Goal: Task Accomplishment & Management: Manage account settings

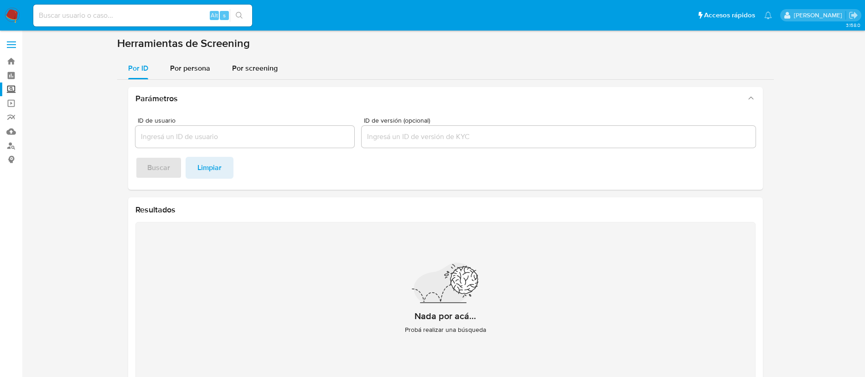
click at [16, 11] on img at bounding box center [13, 16] width 16 height 16
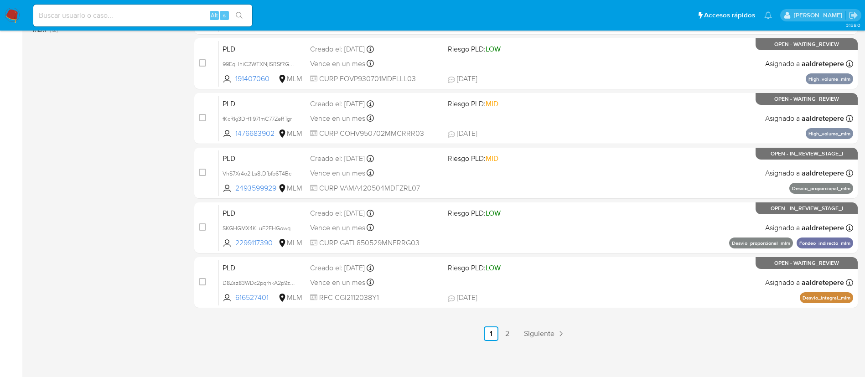
scroll to position [376, 0]
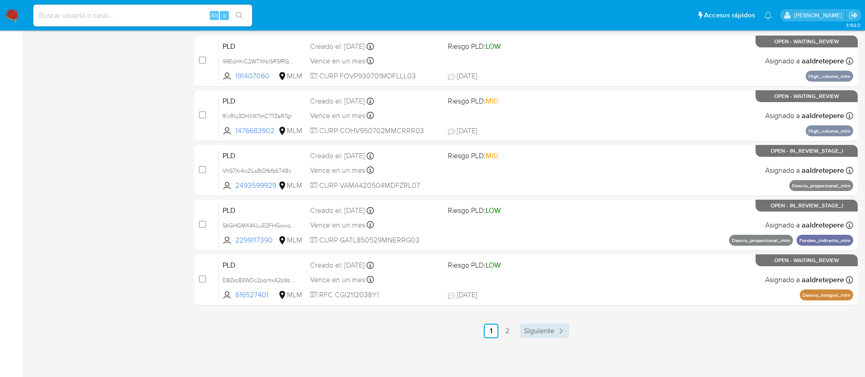
click at [556, 330] on icon "Paginación" at bounding box center [560, 331] width 9 height 9
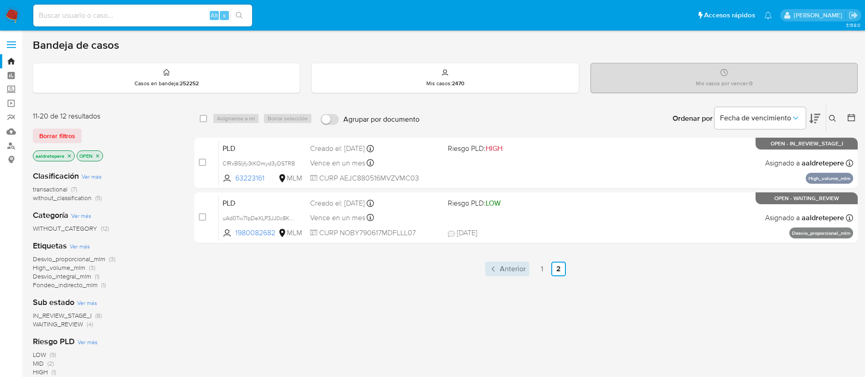
click at [518, 269] on span "Anterior" at bounding box center [513, 268] width 26 height 7
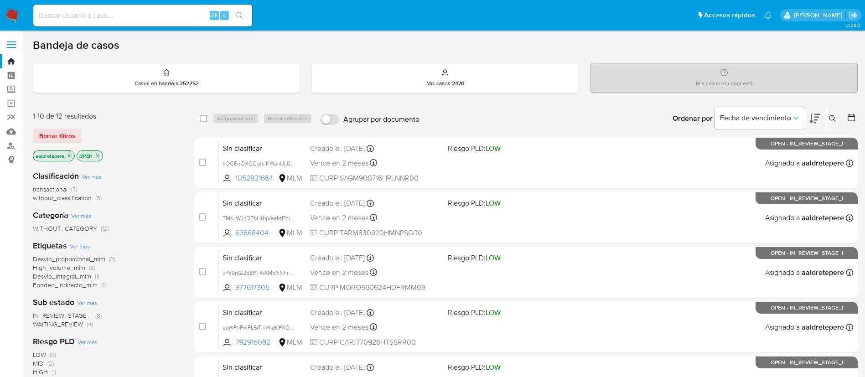
drag, startPoint x: 83, startPoint y: 16, endPoint x: 87, endPoint y: 13, distance: 4.7
click at [84, 16] on input at bounding box center [142, 16] width 219 height 12
paste input "1992223393"
type input "1992223393"
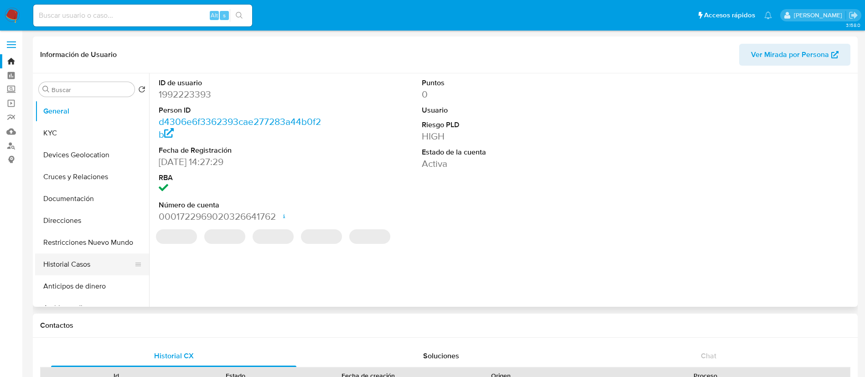
click at [82, 270] on button "Historial Casos" at bounding box center [88, 265] width 107 height 22
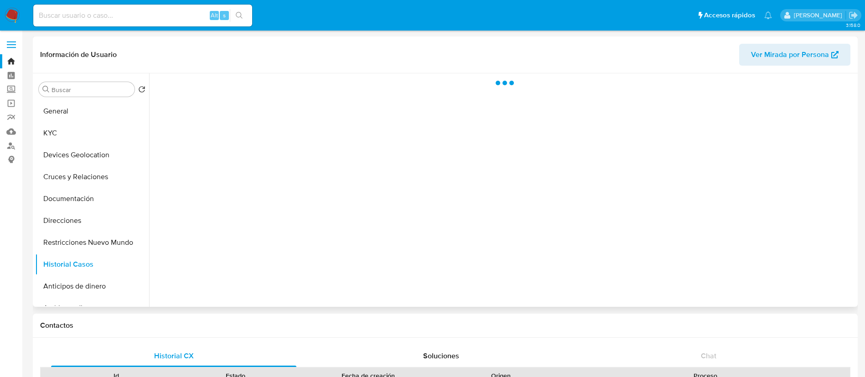
select select "10"
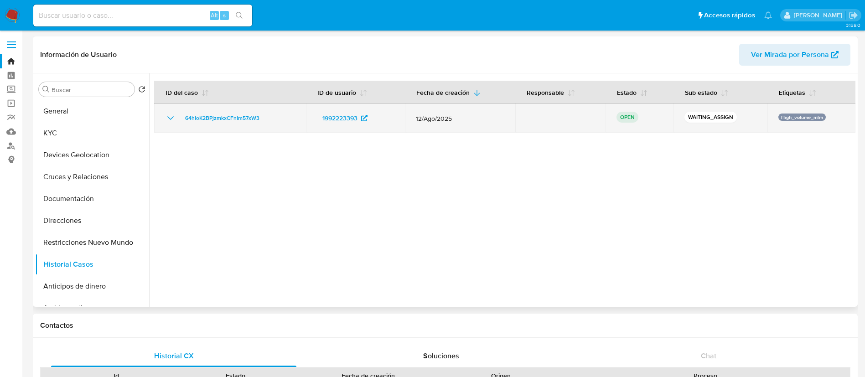
drag, startPoint x: 273, startPoint y: 118, endPoint x: 176, endPoint y: 120, distance: 96.7
click at [176, 120] on div "64hIoK2BPjzmkxCFnIm57xW3" at bounding box center [230, 118] width 130 height 11
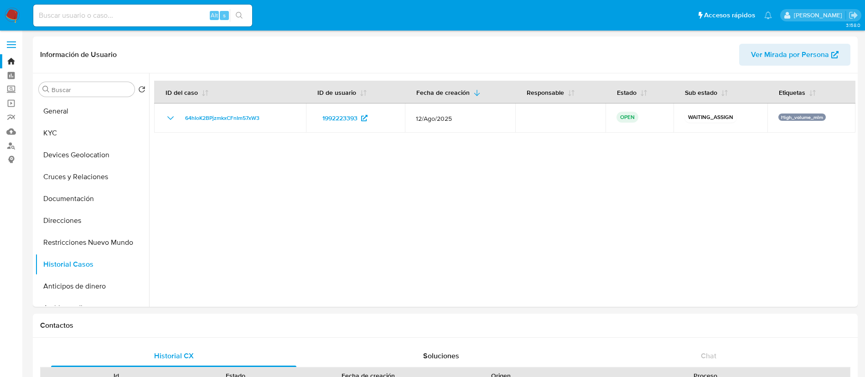
click at [16, 16] on img at bounding box center [13, 16] width 16 height 16
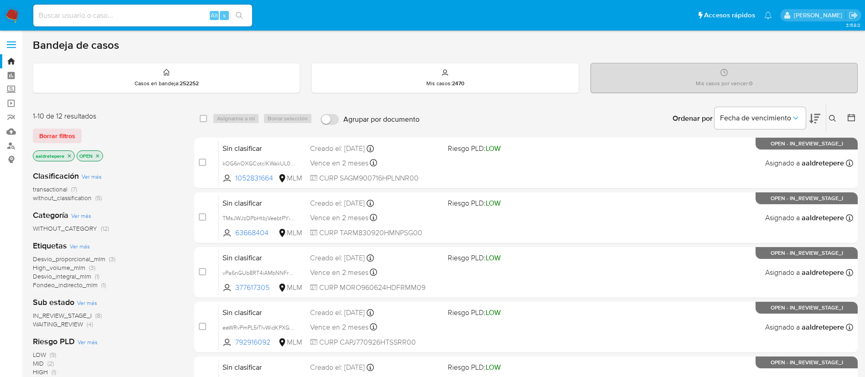
click at [835, 119] on icon at bounding box center [832, 118] width 7 height 7
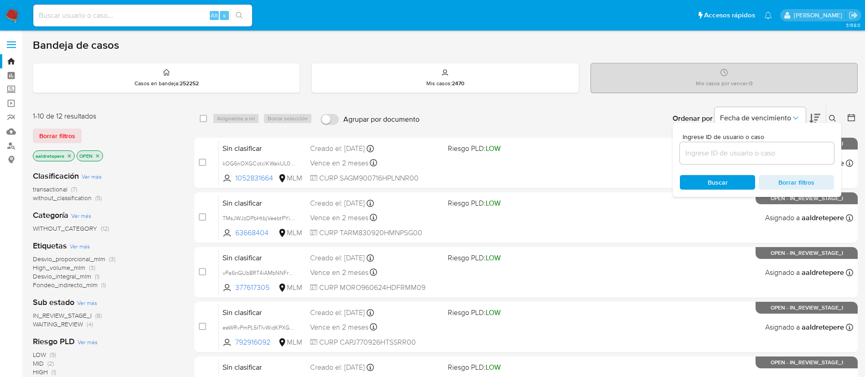
click at [717, 162] on div at bounding box center [757, 153] width 154 height 22
click at [717, 156] on input at bounding box center [757, 153] width 154 height 12
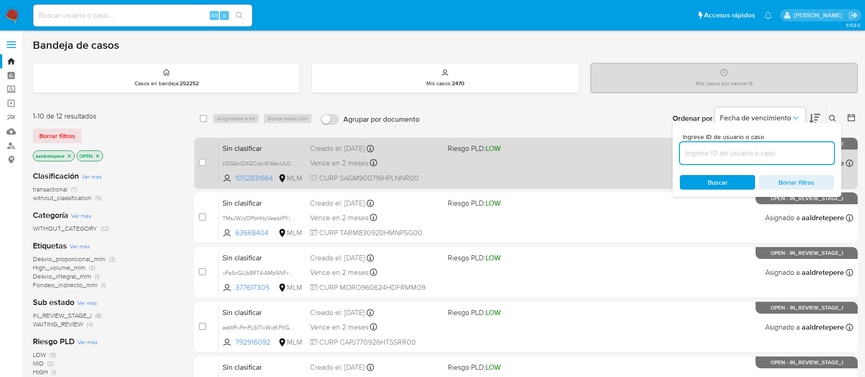
paste input "64hIoK2BPjzmkxCFnIm57xW3"
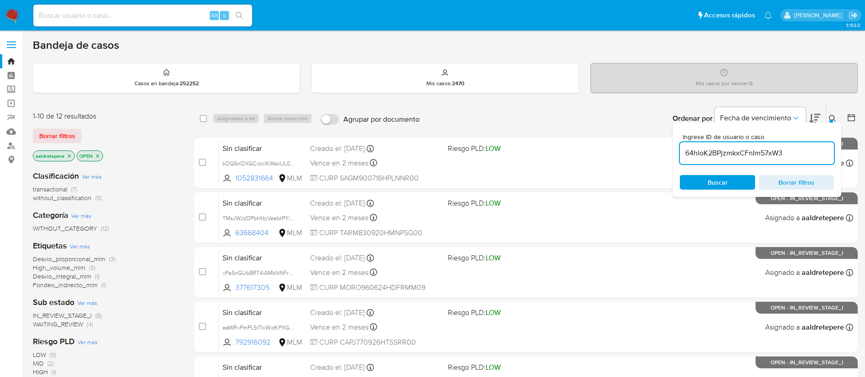
type input "64hIoK2BPjzmkxCFnIm57xW3"
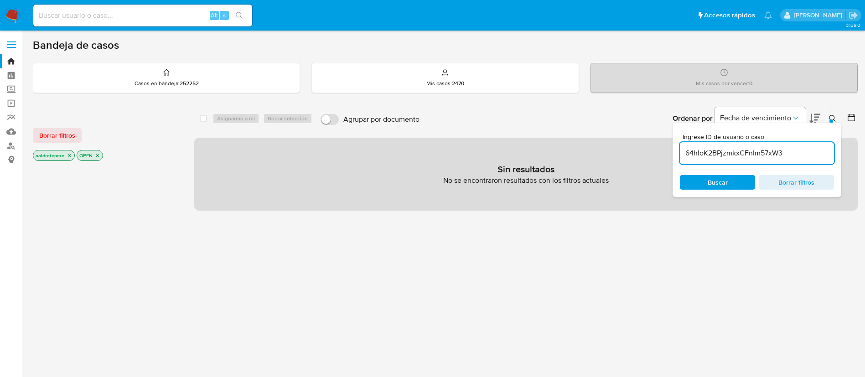
click at [57, 133] on span "Borrar filtros" at bounding box center [57, 135] width 36 height 13
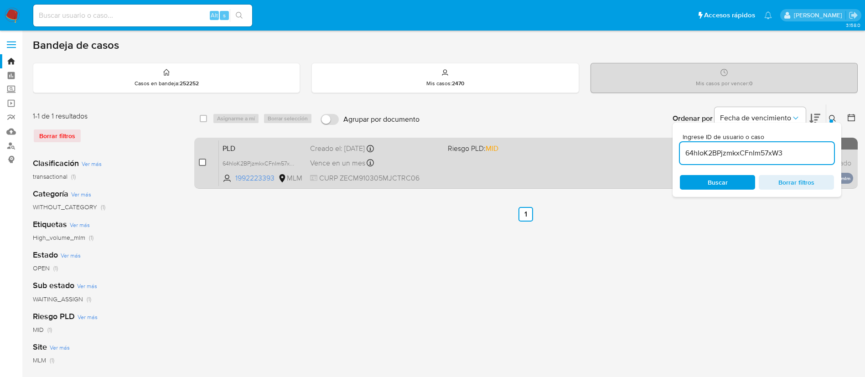
click at [203, 165] on input "checkbox" at bounding box center [202, 162] width 7 height 7
checkbox input "true"
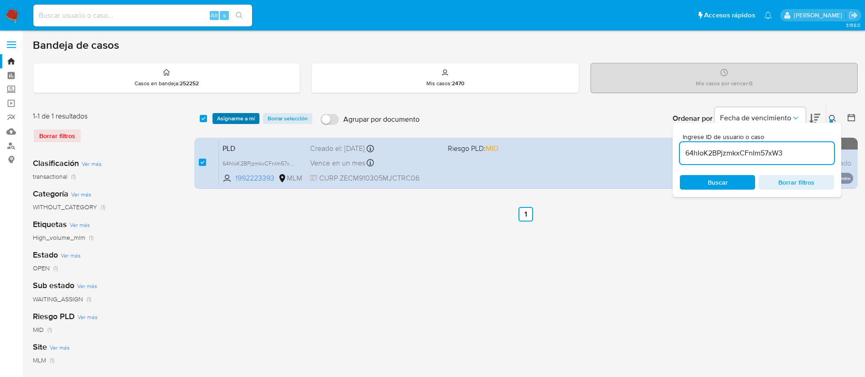
click at [244, 114] on span "Asignarme a mí" at bounding box center [236, 118] width 38 height 9
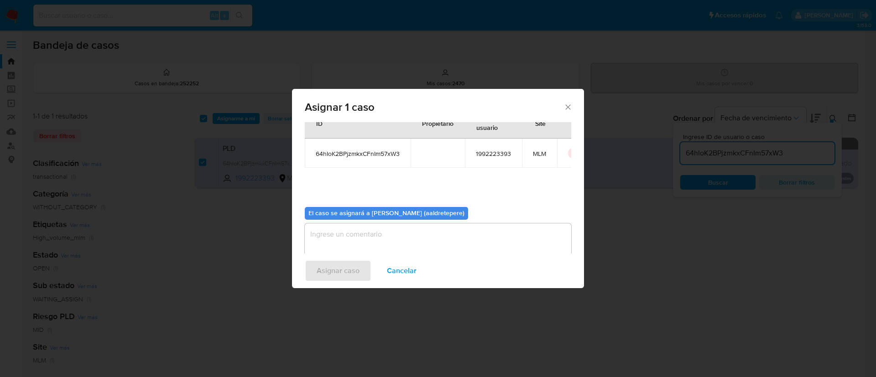
scroll to position [47, 0]
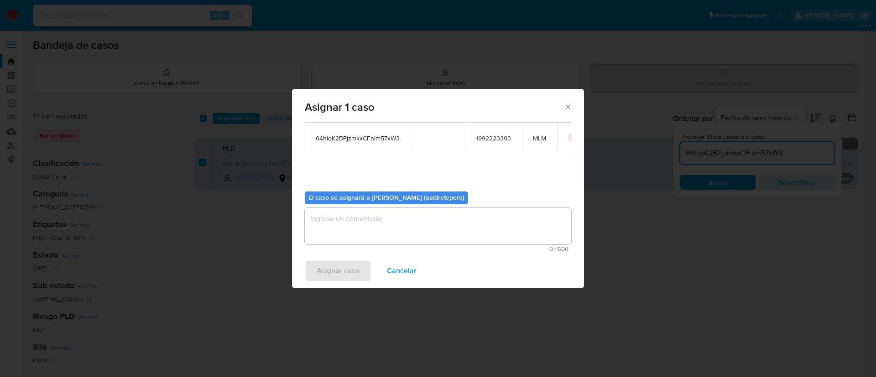
click at [365, 241] on textarea "assign-modal" at bounding box center [438, 226] width 266 height 36
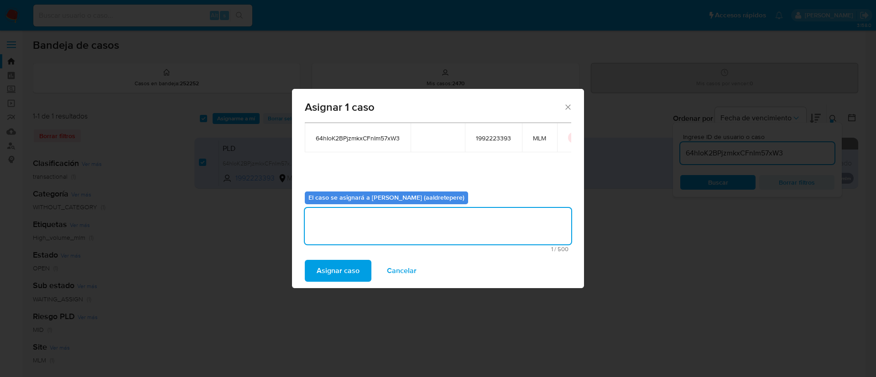
click at [343, 261] on span "Asignar caso" at bounding box center [338, 271] width 43 height 20
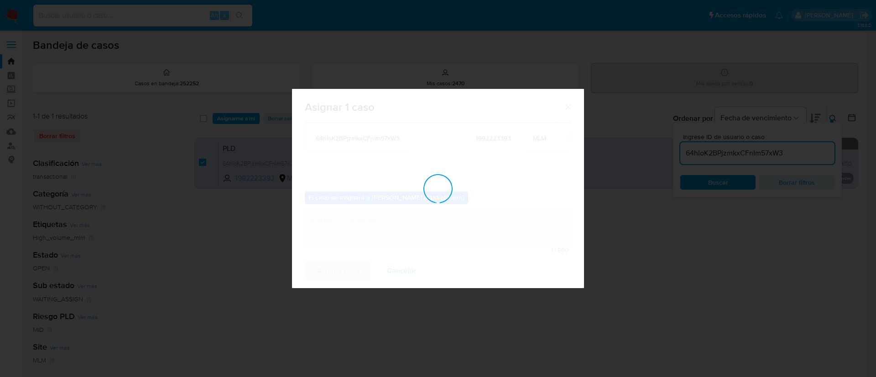
checkbox input "false"
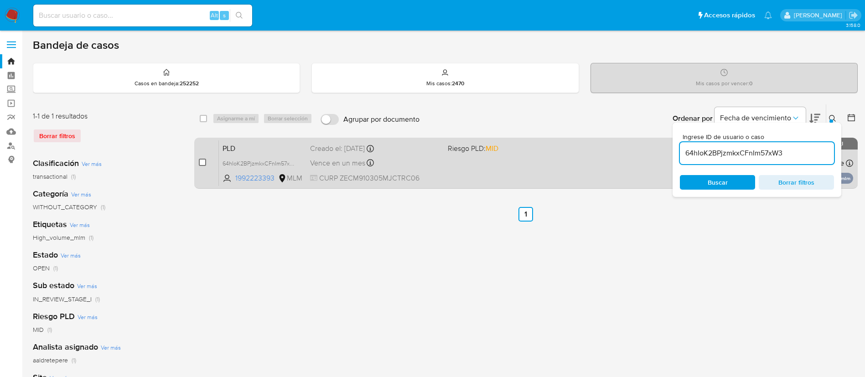
click at [201, 160] on input "checkbox" at bounding box center [202, 162] width 7 height 7
checkbox input "true"
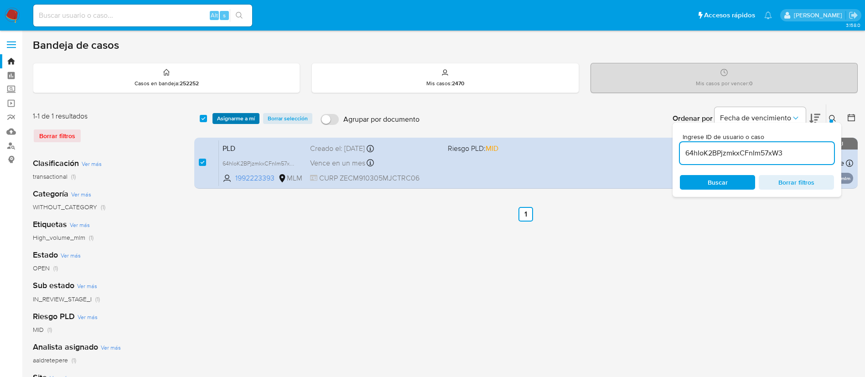
click at [221, 123] on span "Asignarme a mí" at bounding box center [236, 118] width 38 height 9
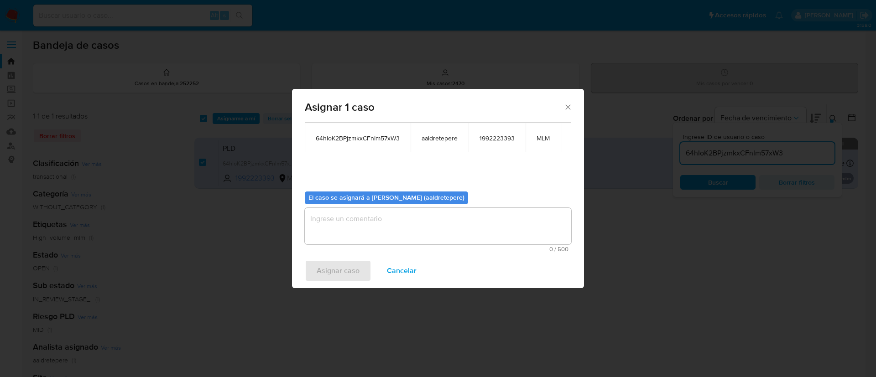
click at [374, 245] on div "0 / 500 500 caracteres restantes" at bounding box center [438, 230] width 266 height 44
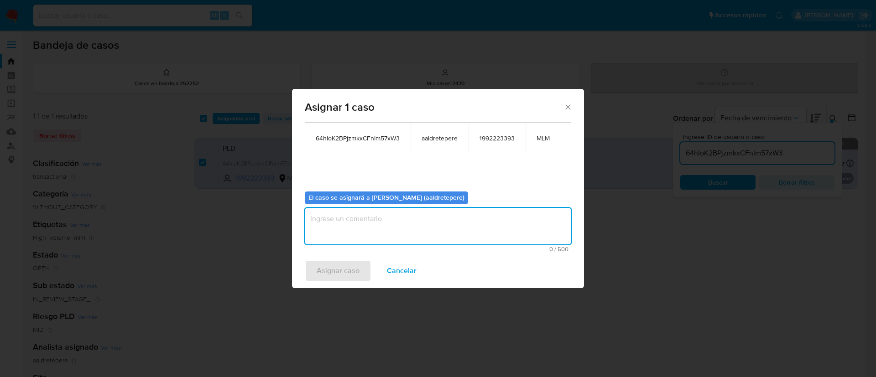
click at [369, 229] on textarea "assign-modal" at bounding box center [438, 226] width 266 height 36
click at [326, 262] on span "Asignar caso" at bounding box center [338, 271] width 43 height 20
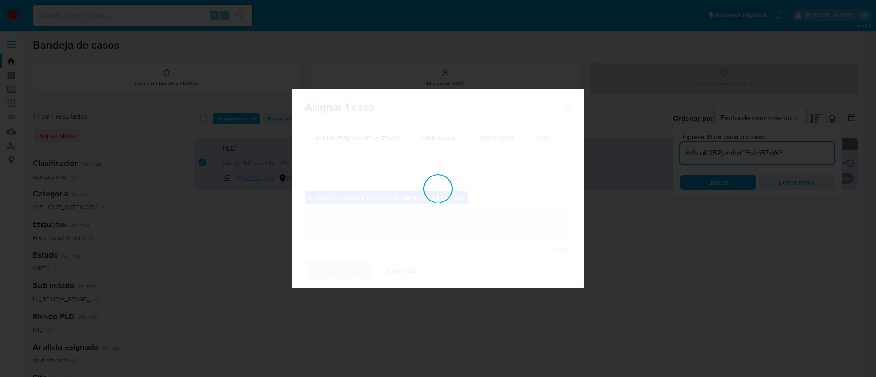
checkbox input "false"
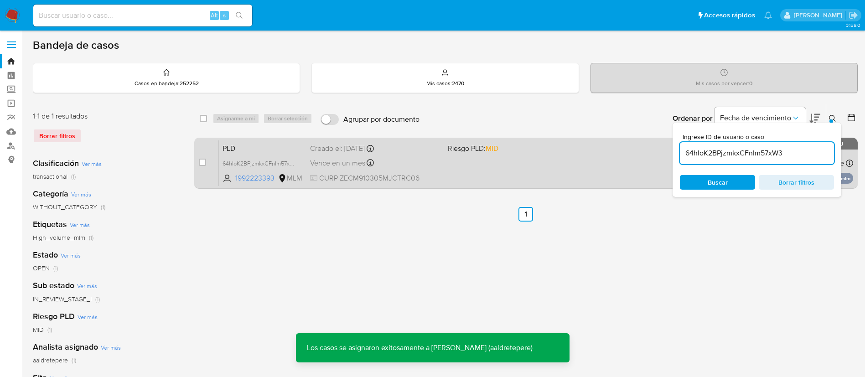
click at [406, 172] on div "PLD 64hIoK2BPjzmkxCFnIm57xW3 1992223393 MLM Riesgo PLD: MID Creado el: 12/08/20…" at bounding box center [536, 163] width 634 height 46
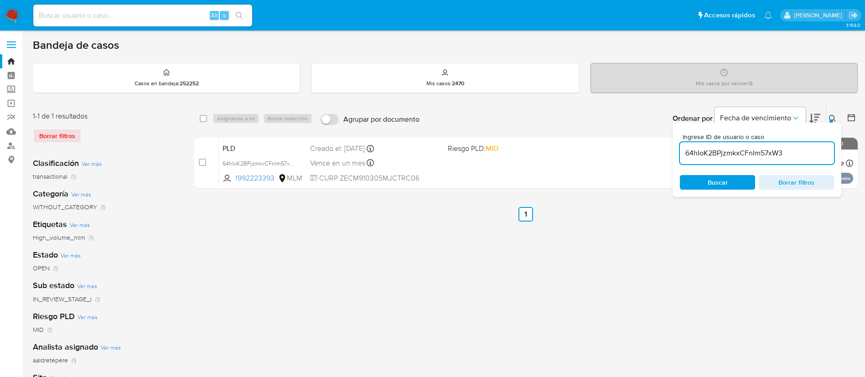
click at [9, 17] on img at bounding box center [13, 16] width 16 height 16
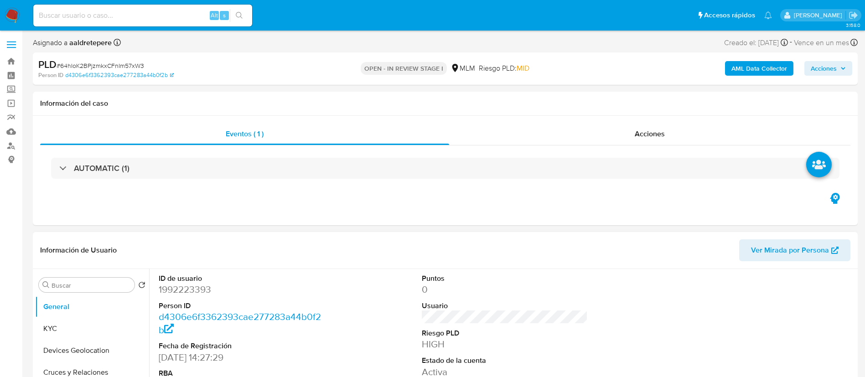
select select "10"
click at [102, 326] on button "KYC" at bounding box center [88, 329] width 107 height 22
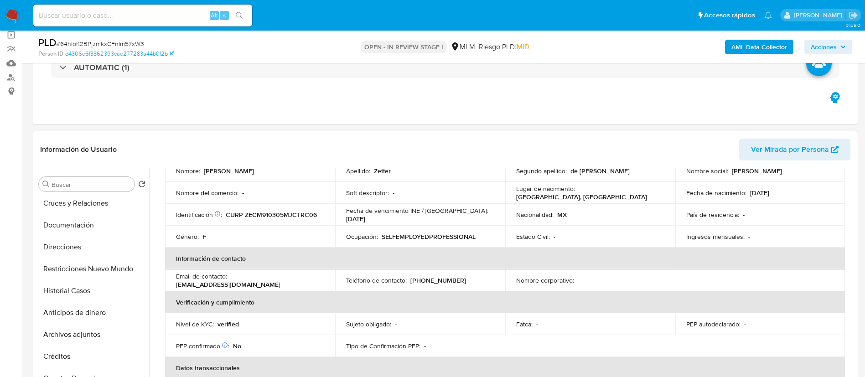
scroll to position [137, 0]
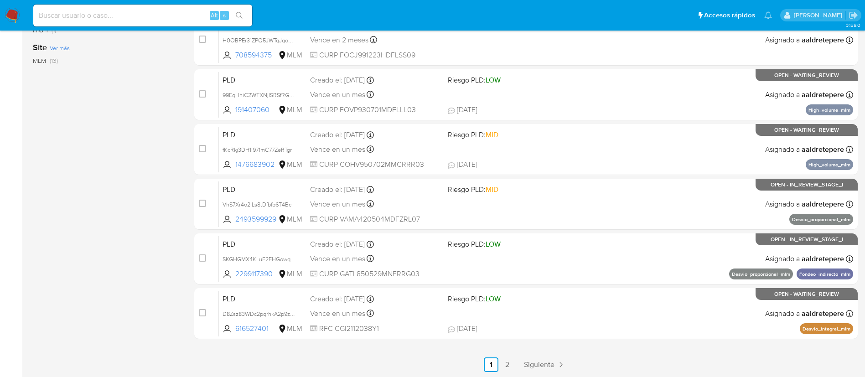
scroll to position [376, 0]
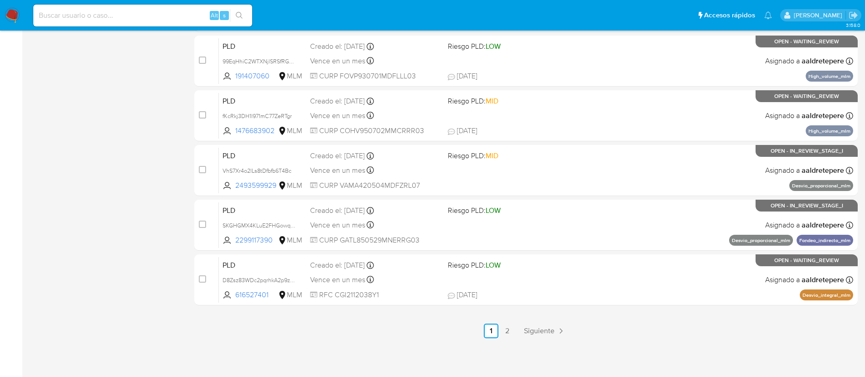
click at [517, 328] on ul "Anterior 1 2 Siguiente" at bounding box center [526, 331] width 664 height 15
click at [533, 330] on span "Siguiente" at bounding box center [539, 331] width 31 height 7
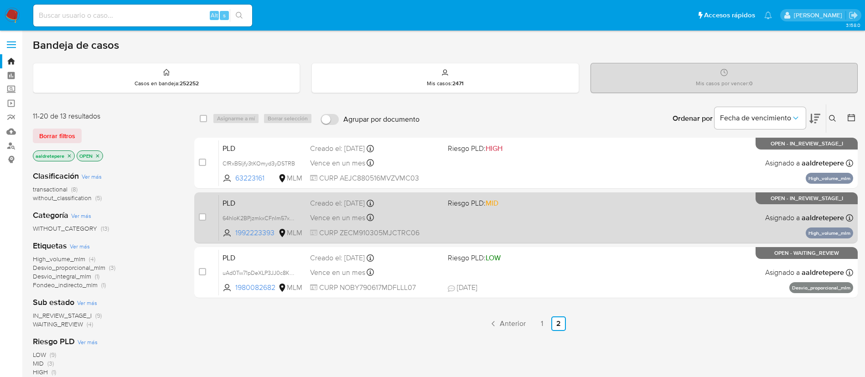
click at [549, 229] on div "PLD 64hIoK2BPjzmkxCFnIm57xW3 1992223393 MLM Riesgo PLD: MID Creado el: 12/08/20…" at bounding box center [536, 218] width 634 height 46
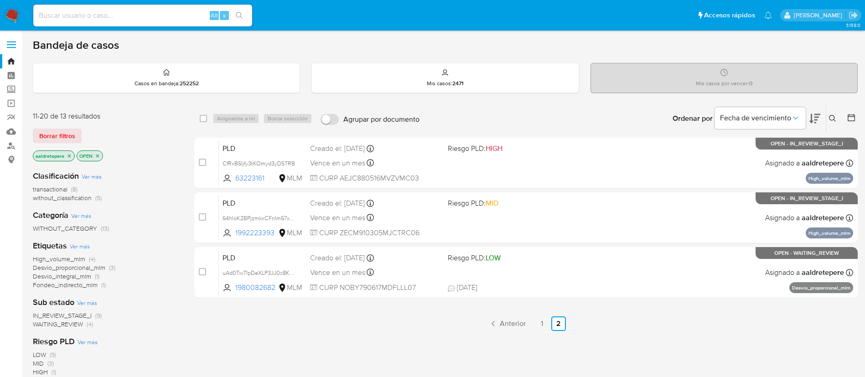
drag, startPoint x: 15, startPoint y: 14, endPoint x: 24, endPoint y: 13, distance: 9.2
click at [16, 13] on img at bounding box center [13, 16] width 16 height 16
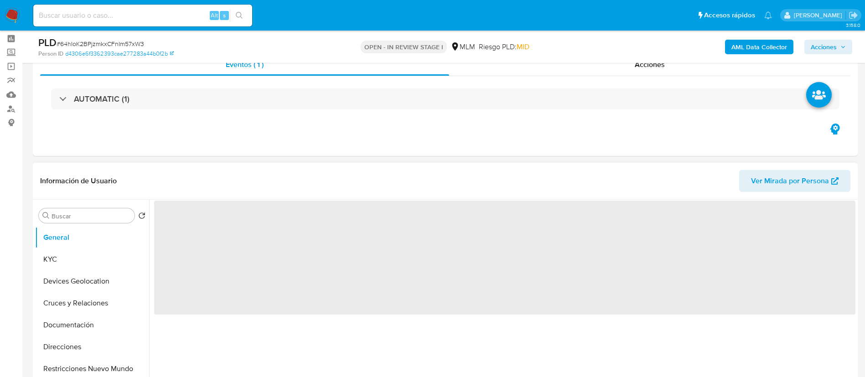
scroll to position [68, 0]
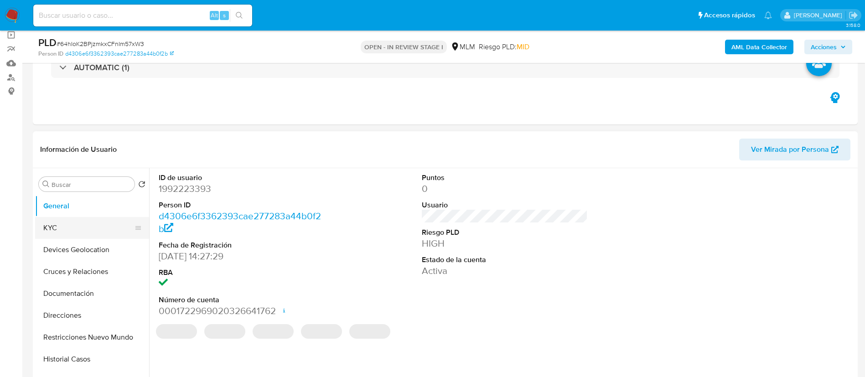
click at [100, 223] on button "KYC" at bounding box center [88, 228] width 107 height 22
select select "10"
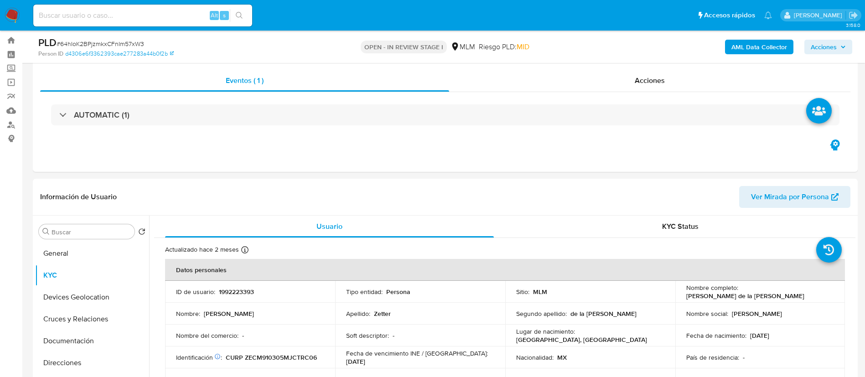
scroll to position [0, 0]
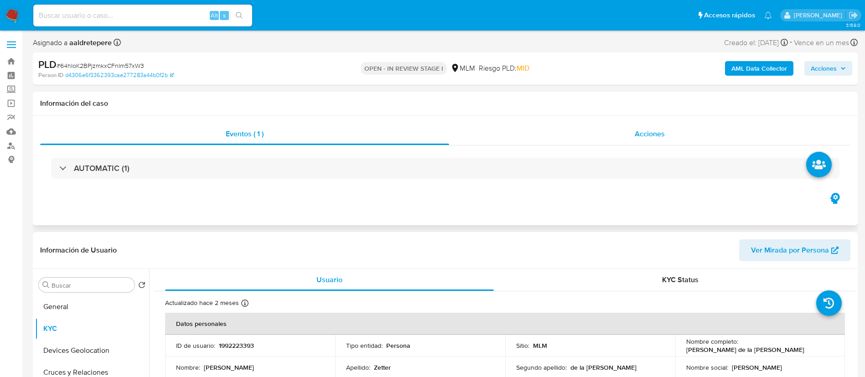
click at [649, 131] on span "Acciones" at bounding box center [650, 134] width 30 height 10
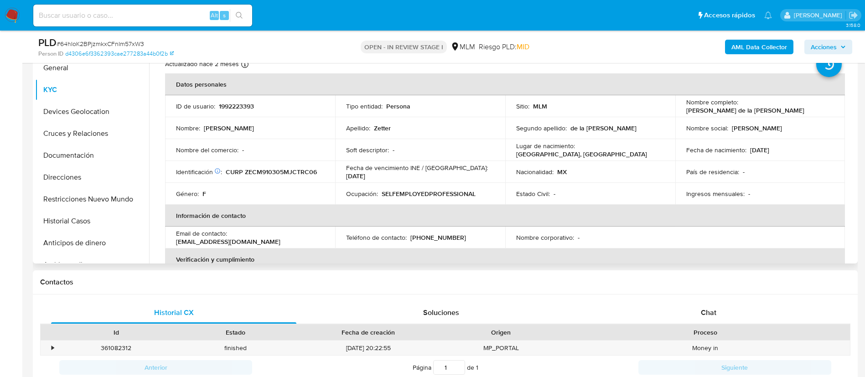
scroll to position [205, 0]
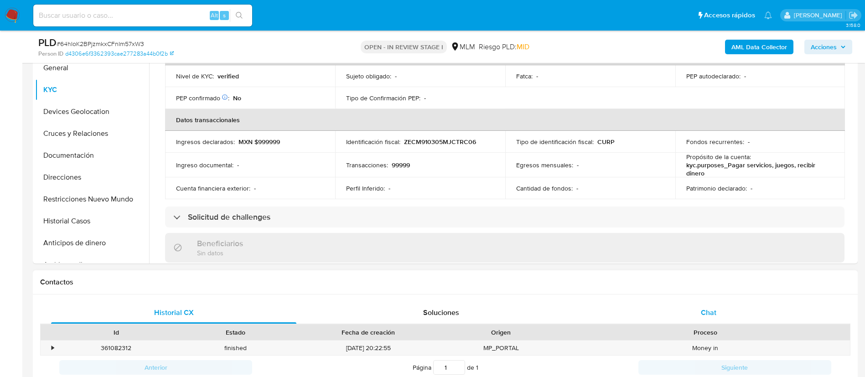
click at [719, 312] on div "Chat" at bounding box center [708, 313] width 245 height 22
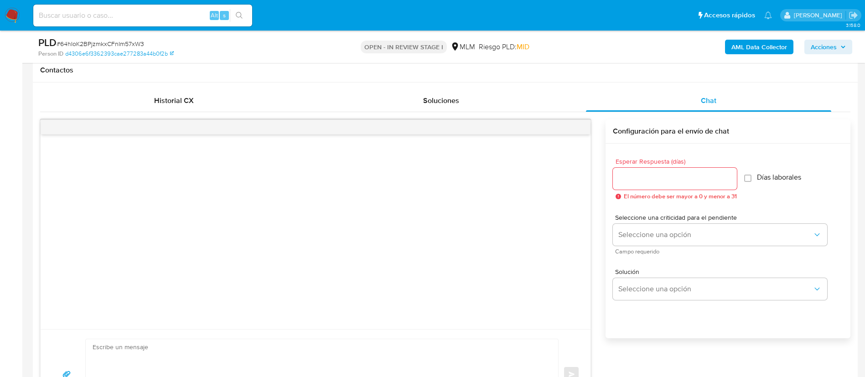
scroll to position [547, 0]
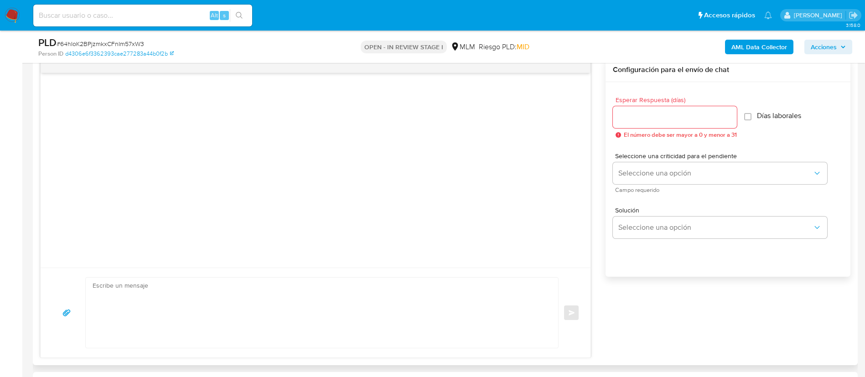
click at [671, 121] on input "Esperar Respuesta (días)" at bounding box center [675, 117] width 124 height 12
type input "5"
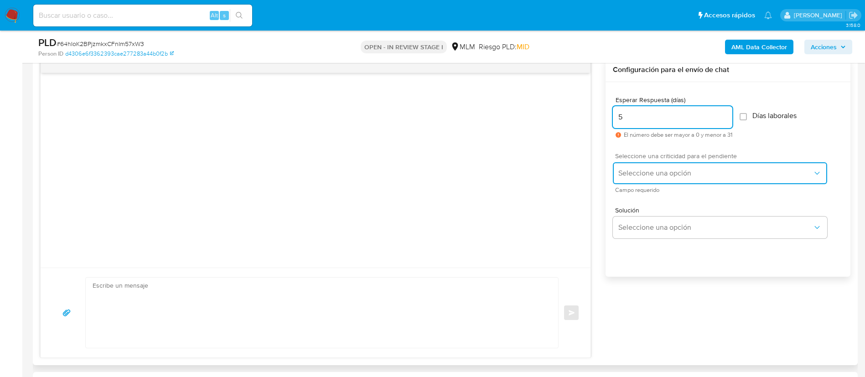
click at [639, 176] on span "Seleccione una opción" at bounding box center [716, 173] width 194 height 9
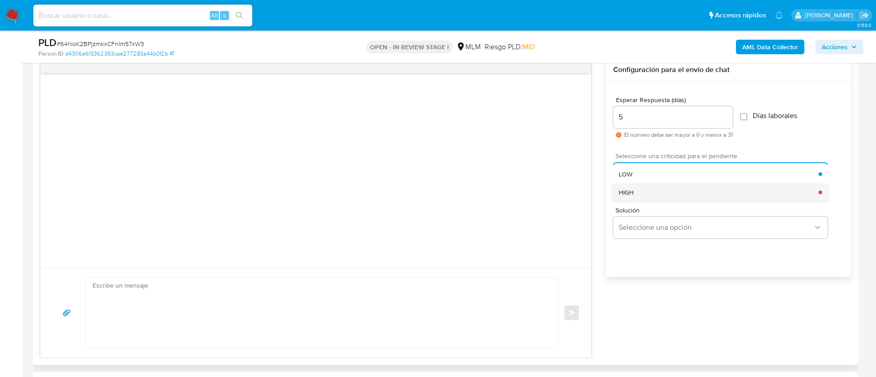
click at [637, 200] on div "HIGH" at bounding box center [719, 192] width 200 height 18
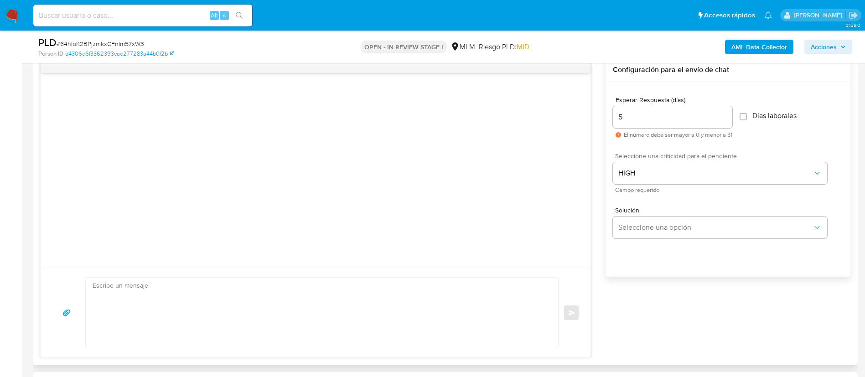
click at [644, 126] on div "5" at bounding box center [673, 117] width 120 height 22
click at [650, 125] on div "5" at bounding box center [673, 117] width 120 height 22
click at [653, 120] on input "5" at bounding box center [673, 117] width 120 height 12
type input "3"
type input "4"
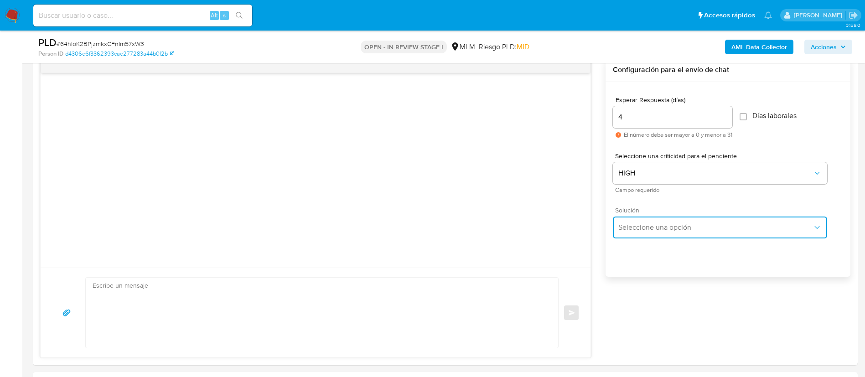
click at [660, 222] on button "Seleccione una opción" at bounding box center [720, 228] width 214 height 22
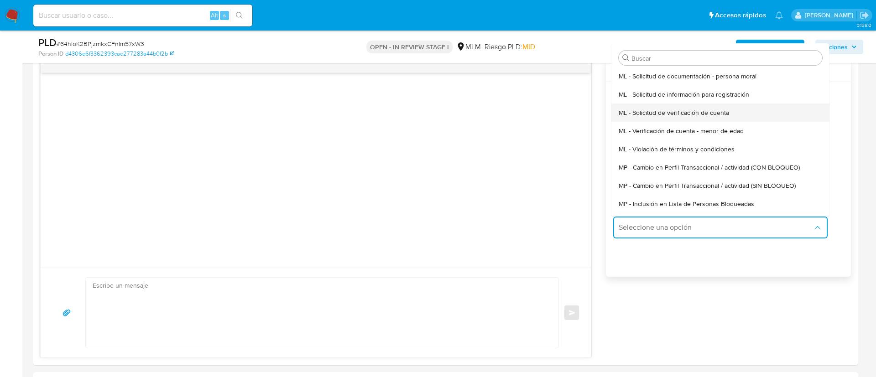
click at [691, 117] on div "ML - Solicitud de verificación de cuenta" at bounding box center [720, 113] width 203 height 18
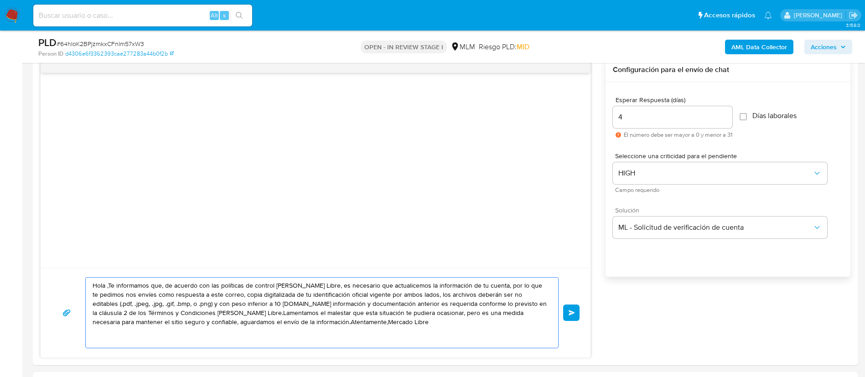
drag, startPoint x: 399, startPoint y: 336, endPoint x: 0, endPoint y: 253, distance: 407.6
paste textarea "64hIoK2BPjzmkxCFnIm57xW3"
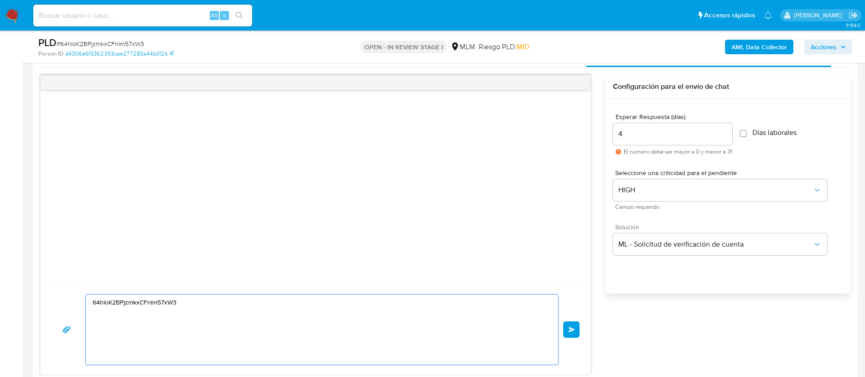
scroll to position [616, 0]
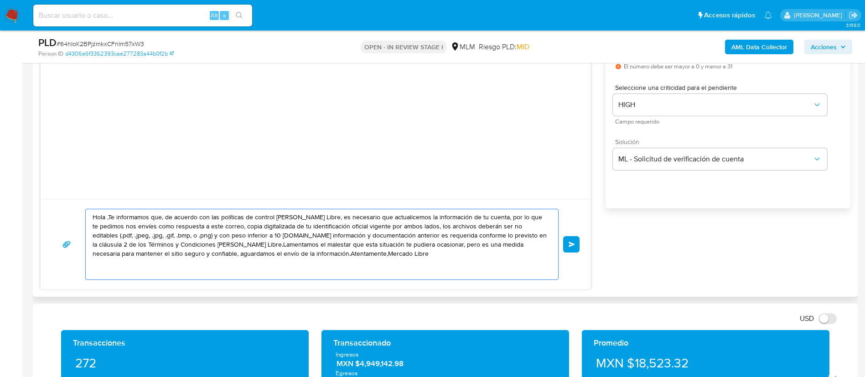
paste textarea "ESTIMADA MICHELLE ZETTER DE LA CERDA Te comunicamos que se ha identificado un c…"
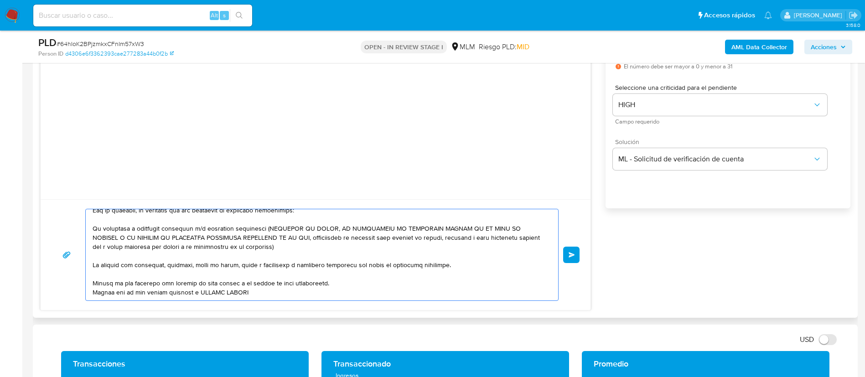
scroll to position [0, 0]
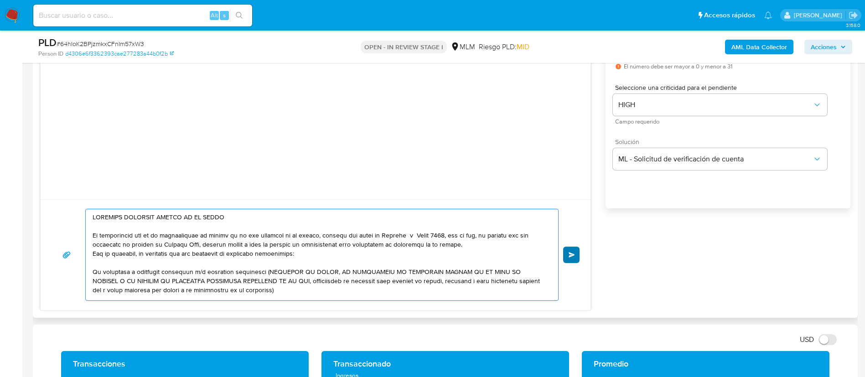
type textarea "ESTIMADA MICHELLE ZETTER DE LA CERDA Te comunicamos que se ha identificado un c…"
drag, startPoint x: 574, startPoint y: 255, endPoint x: 573, endPoint y: 250, distance: 5.1
click at [574, 255] on span "Enviar" at bounding box center [572, 254] width 6 height 5
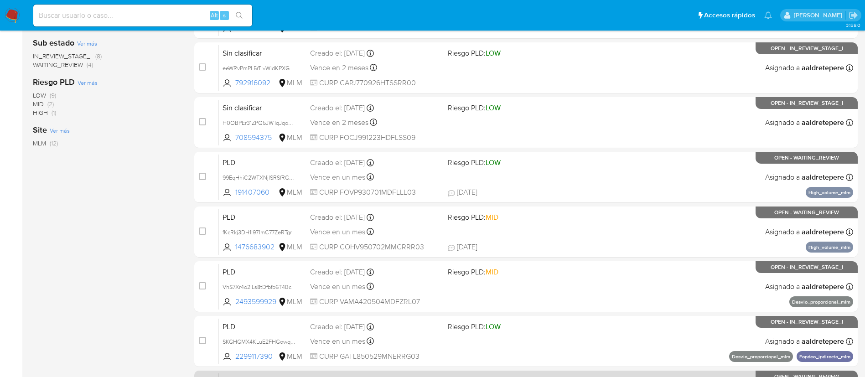
scroll to position [376, 0]
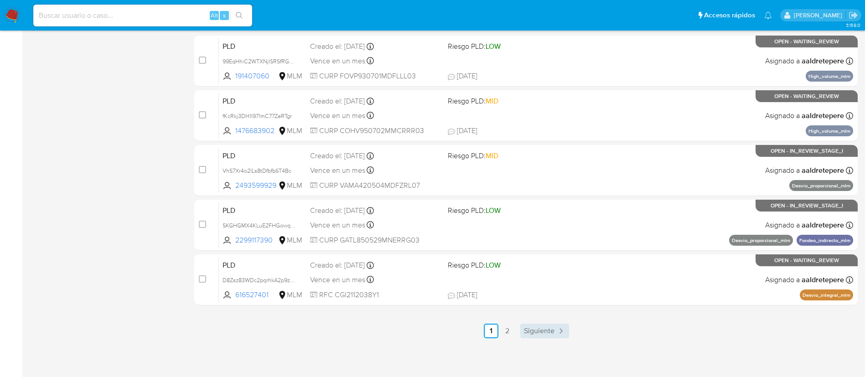
click at [545, 334] on span "Siguiente" at bounding box center [539, 331] width 31 height 7
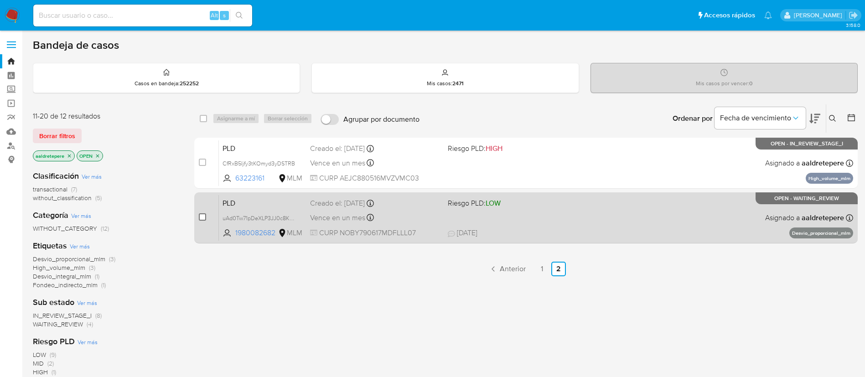
click at [205, 213] on input "checkbox" at bounding box center [202, 216] width 7 height 7
checkbox input "true"
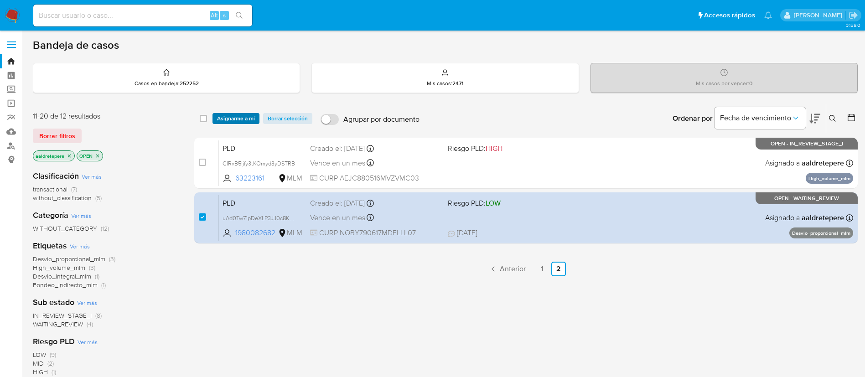
click at [223, 117] on span "Asignarme a mí" at bounding box center [236, 118] width 38 height 9
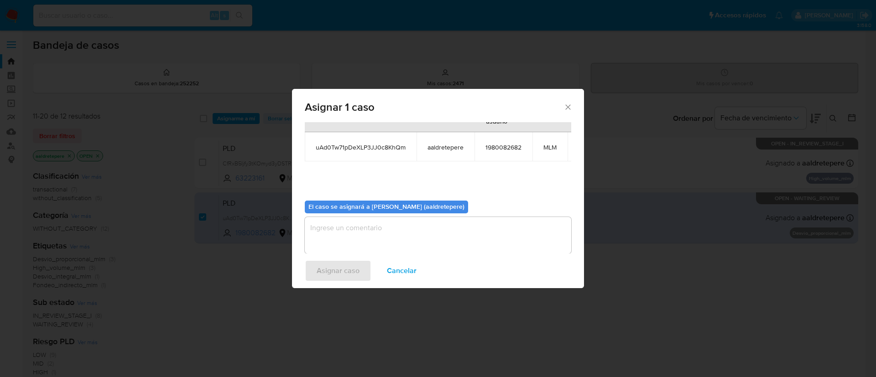
scroll to position [58, 0]
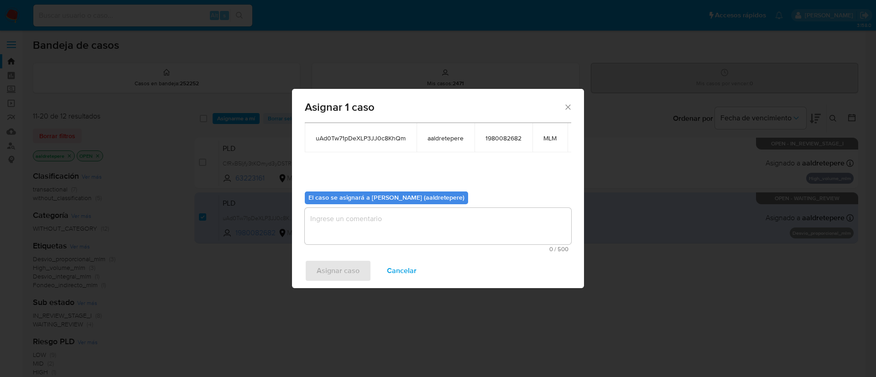
click at [486, 215] on textarea "assign-modal" at bounding box center [438, 226] width 266 height 36
click at [314, 277] on button "Asignar caso" at bounding box center [338, 271] width 67 height 22
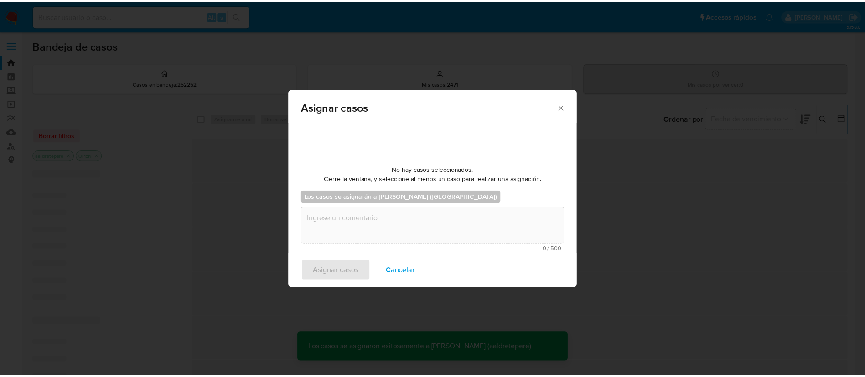
scroll to position [55, 0]
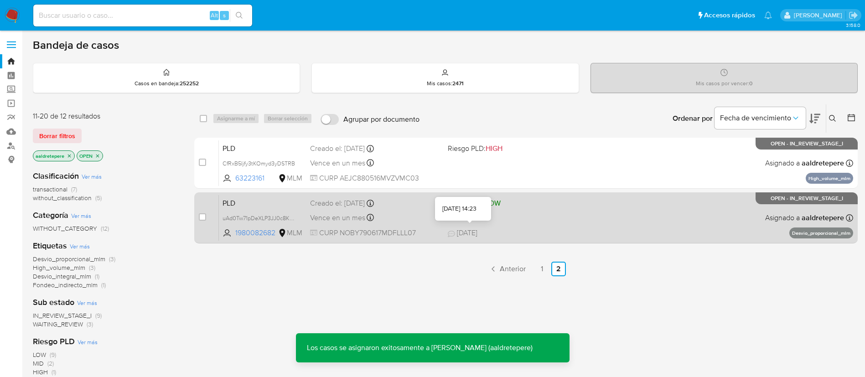
click at [503, 225] on div "PLD uAd0Tw71pDeXLP3JJ0c8KhQm 1980082682 MLM Riesgo PLD: LOW Creado el: [DATE] C…" at bounding box center [536, 218] width 634 height 46
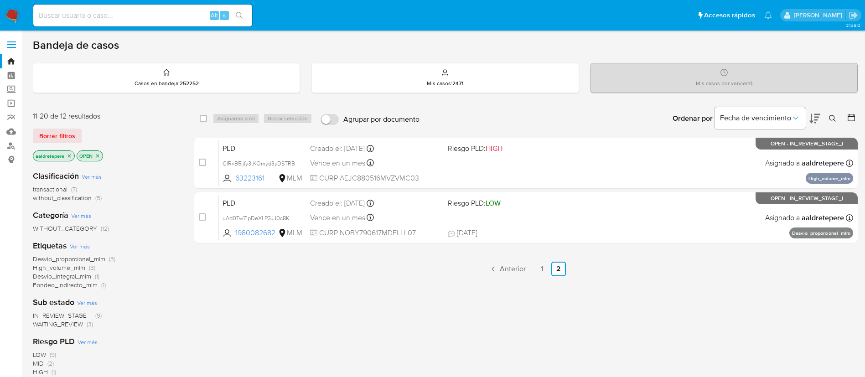
drag, startPoint x: 9, startPoint y: 12, endPoint x: 24, endPoint y: 17, distance: 16.3
click at [9, 12] on img at bounding box center [13, 16] width 16 height 16
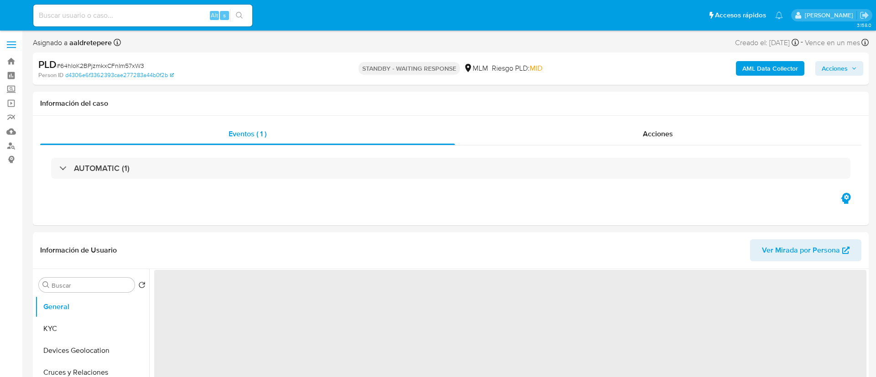
select select "10"
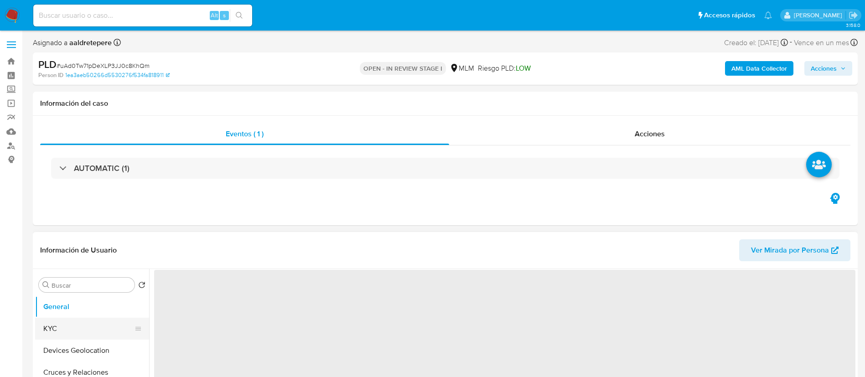
click at [107, 320] on button "KYC" at bounding box center [88, 329] width 107 height 22
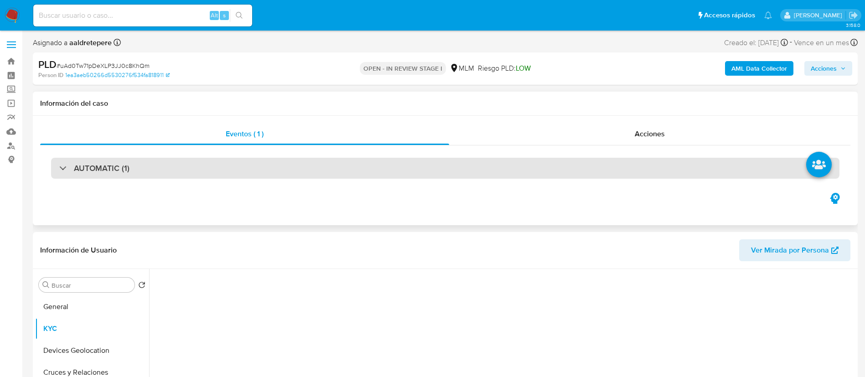
select select "10"
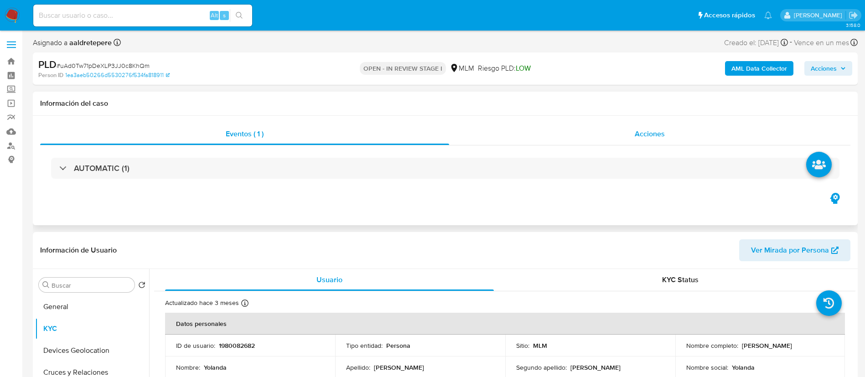
click at [619, 126] on div "Acciones" at bounding box center [649, 134] width 401 height 22
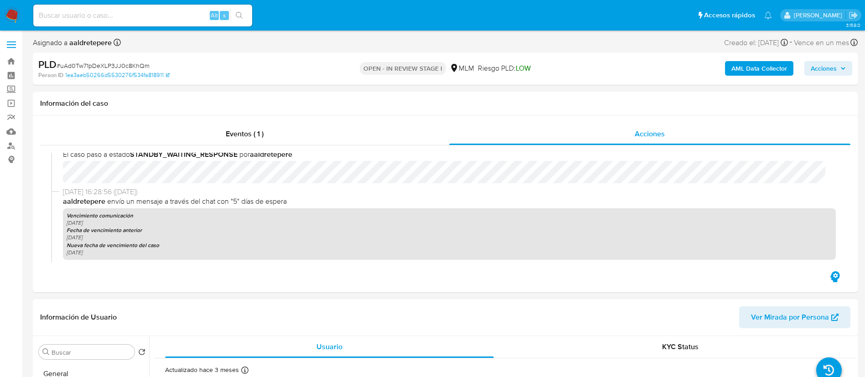
scroll to position [712, 0]
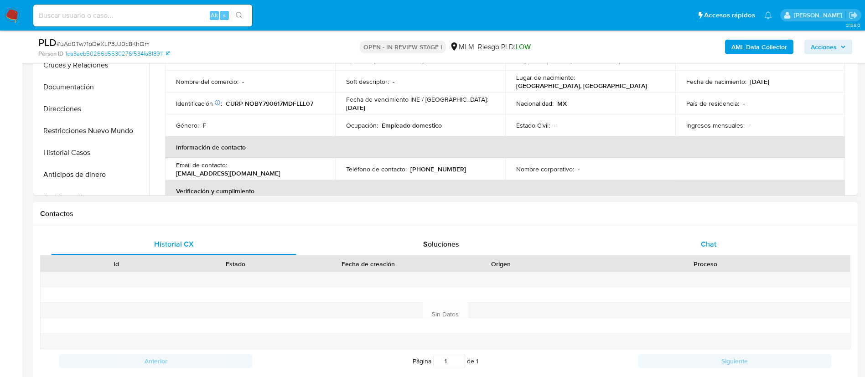
click at [708, 239] on span "Chat" at bounding box center [709, 244] width 16 height 10
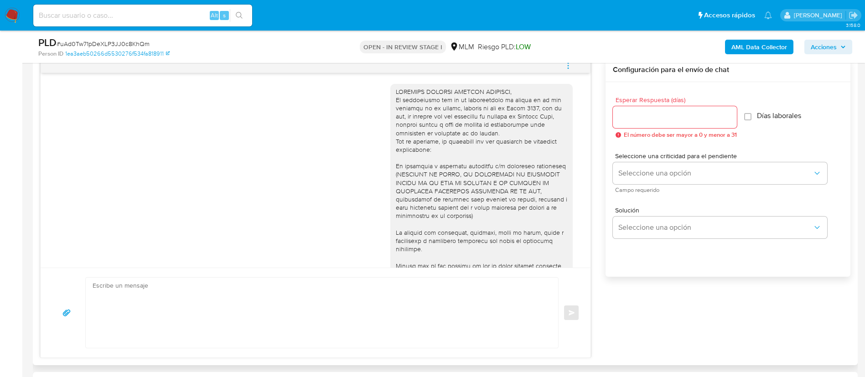
scroll to position [246, 0]
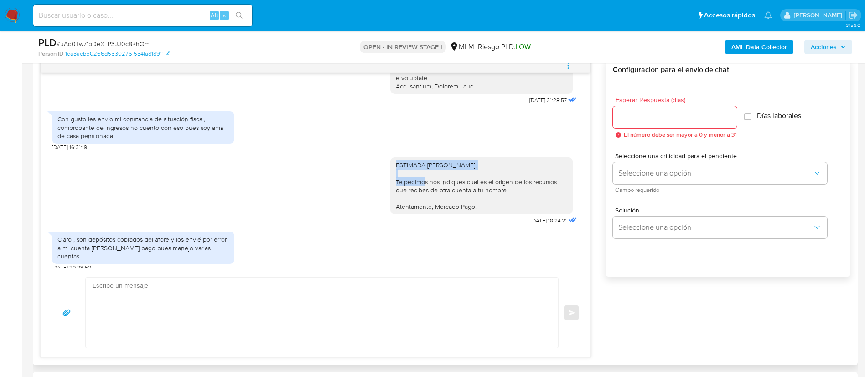
drag, startPoint x: 513, startPoint y: 167, endPoint x: 373, endPoint y: 165, distance: 139.6
click at [373, 165] on div "ESTIMADA YOLANDA NOLASCO BALTAZAR, Te pedimos nos indiques cual es el origen de…" at bounding box center [315, 189] width 527 height 76
copy div "ESTIMADA YOLANDA NOLASCO BALTAZAR,"
click at [170, 302] on textarea at bounding box center [320, 313] width 454 height 70
paste textarea "ESTIMADA YOLANDA NOLASCO BALTAZAR,"
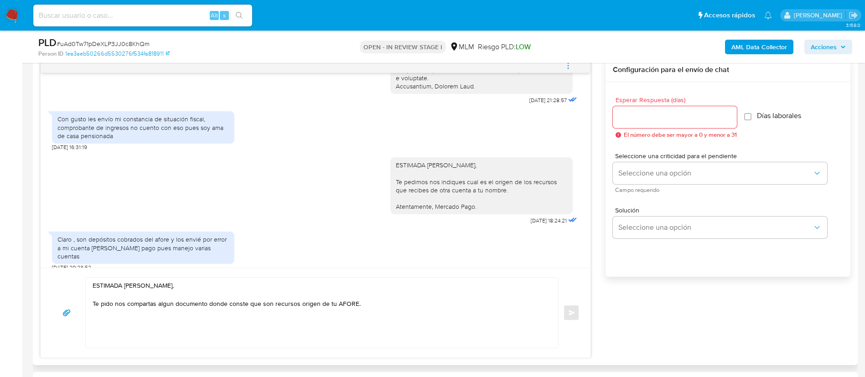
click at [362, 309] on textarea "ESTIMADA YOLANDA NOLASCO BALTAZAR, Te pido nos compartas algun documento donde …" at bounding box center [320, 313] width 454 height 70
paste textarea "Como institución regulada debemos cumplir con los requerimientos de la CNBV sob…"
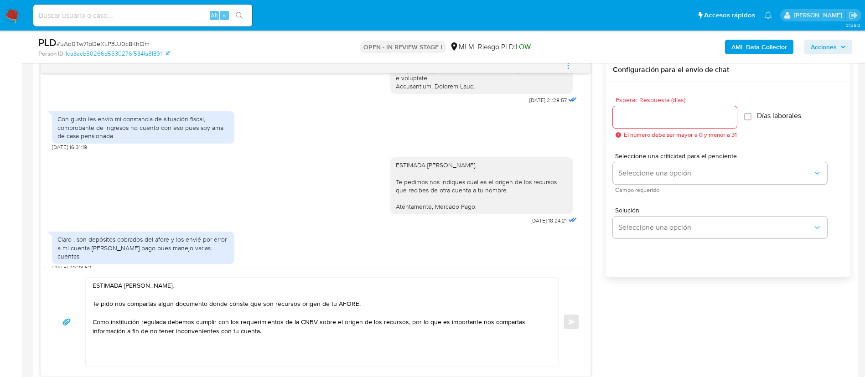
drag, startPoint x: 477, startPoint y: 207, endPoint x: 383, endPoint y: 208, distance: 93.5
click at [390, 208] on div "ESTIMADA YOLANDA NOLASCO BALTAZAR, Te pedimos nos indiques cual es el origen de…" at bounding box center [481, 185] width 182 height 57
copy div "Atentamente, Mercado Pago."
click at [119, 352] on textarea "ESTIMADA YOLANDA NOLASCO BALTAZAR, Te pido nos compartas algun documento donde …" at bounding box center [320, 322] width 454 height 88
paste textarea "Atentamente, Mercado Pago."
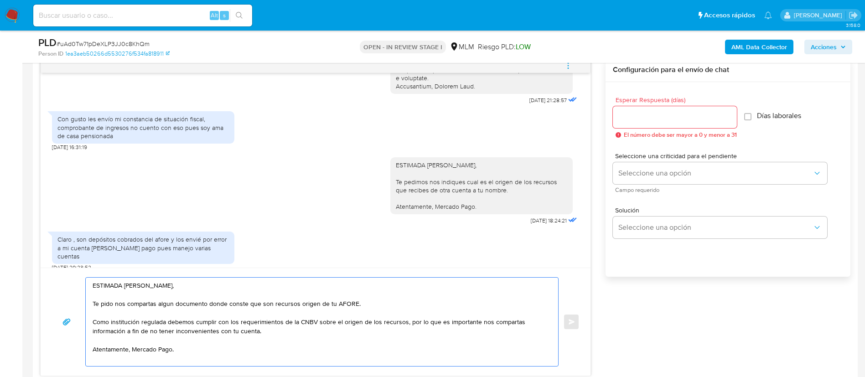
type textarea "ESTIMADA YOLANDA NOLASCO BALTAZAR, Te pido nos compartas algun documento donde …"
click at [692, 114] on input "Esperar Respuesta (días)" at bounding box center [675, 117] width 124 height 12
type input "2"
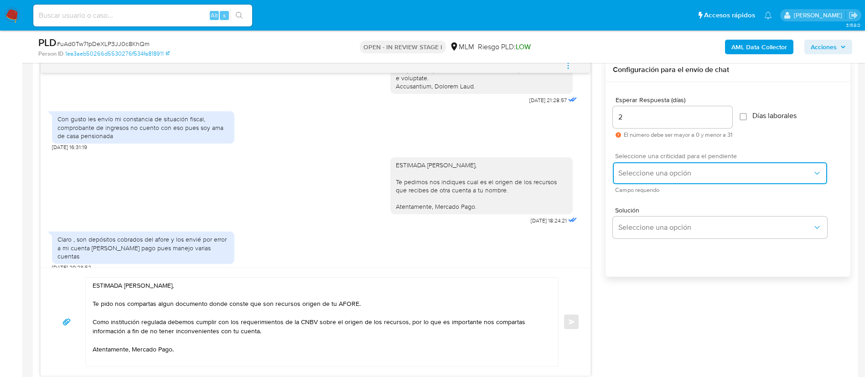
click at [670, 175] on span "Seleccione una opción" at bounding box center [716, 173] width 194 height 9
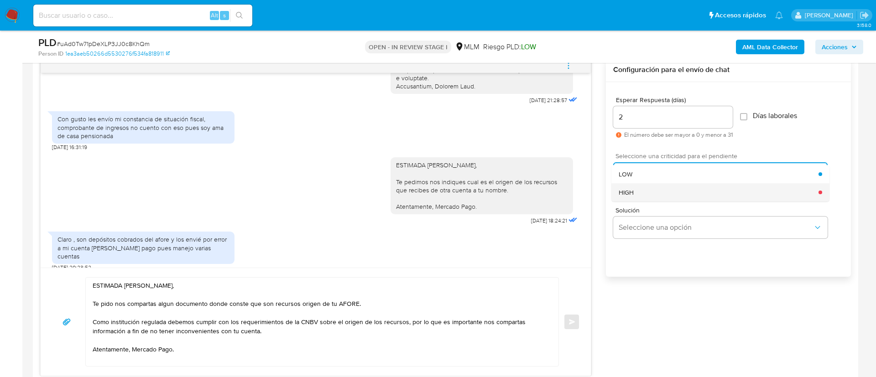
click at [629, 195] on span "HIGH" at bounding box center [626, 192] width 15 height 8
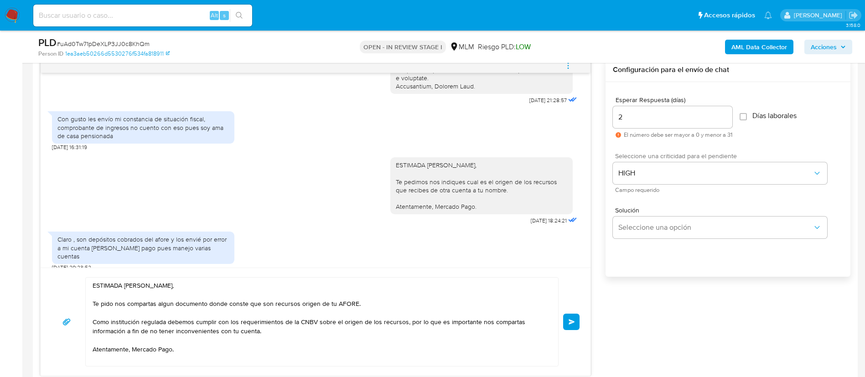
click at [572, 332] on div "ESTIMADA YOLANDA NOLASCO BALTAZAR, Te pido nos compartas algun documento donde …" at bounding box center [316, 321] width 528 height 89
click at [574, 324] on button "Enviar" at bounding box center [571, 322] width 16 height 16
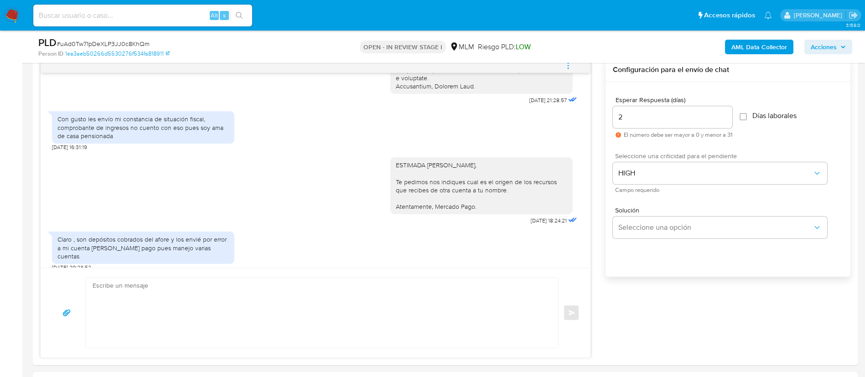
scroll to position [364, 0]
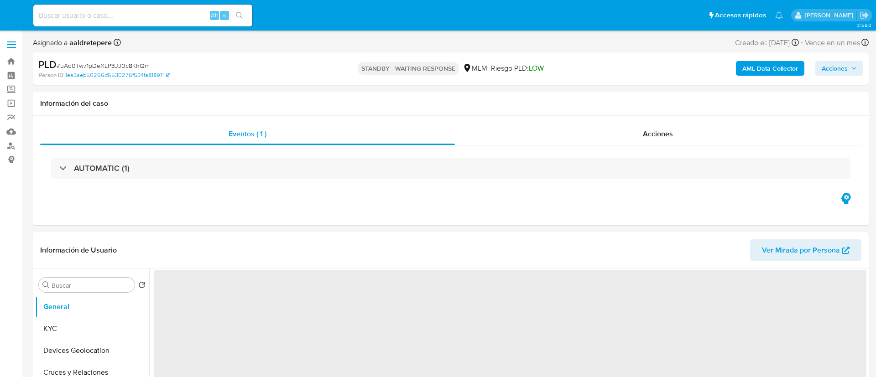
select select "10"
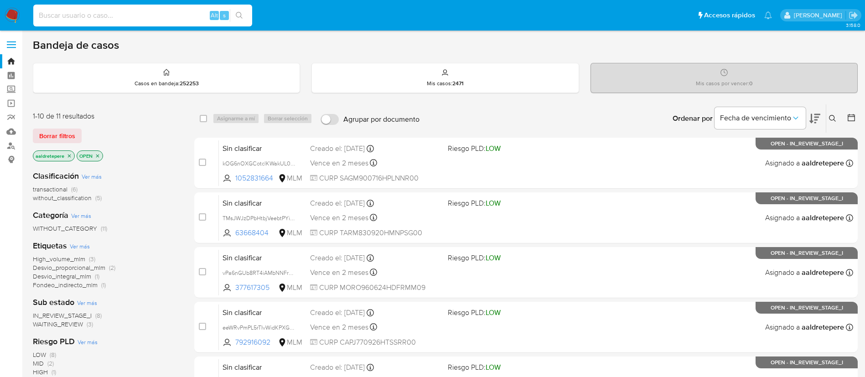
click at [172, 10] on input at bounding box center [142, 16] width 219 height 12
paste input "63223161"
type input "63223161"
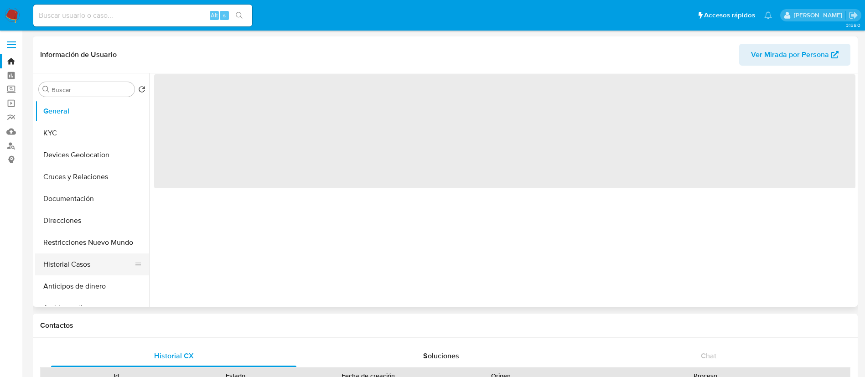
click at [67, 265] on button "Historial Casos" at bounding box center [88, 265] width 107 height 22
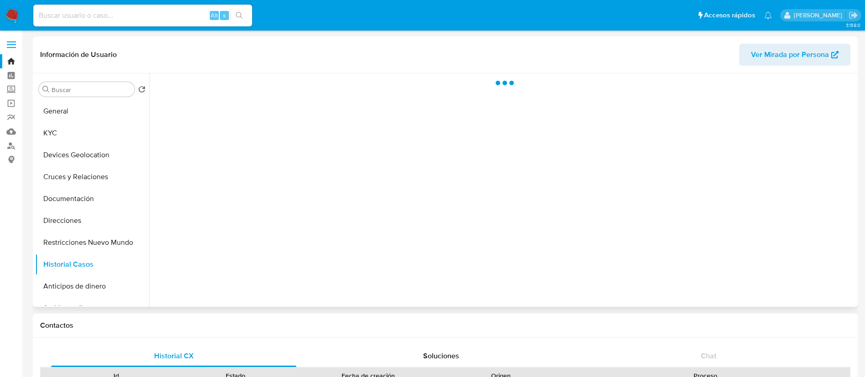
select select "10"
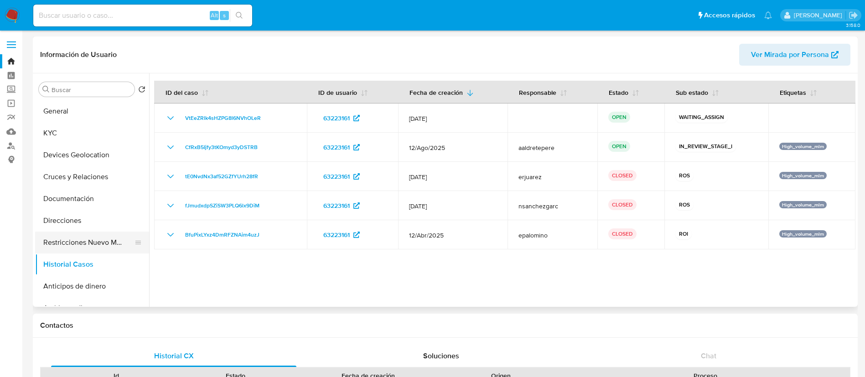
click at [82, 249] on button "Restricciones Nuevo Mundo" at bounding box center [88, 243] width 107 height 22
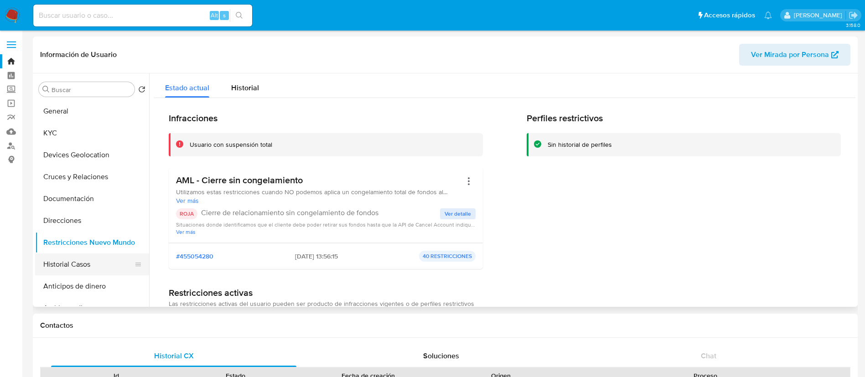
click at [83, 268] on button "Historial Casos" at bounding box center [88, 265] width 107 height 22
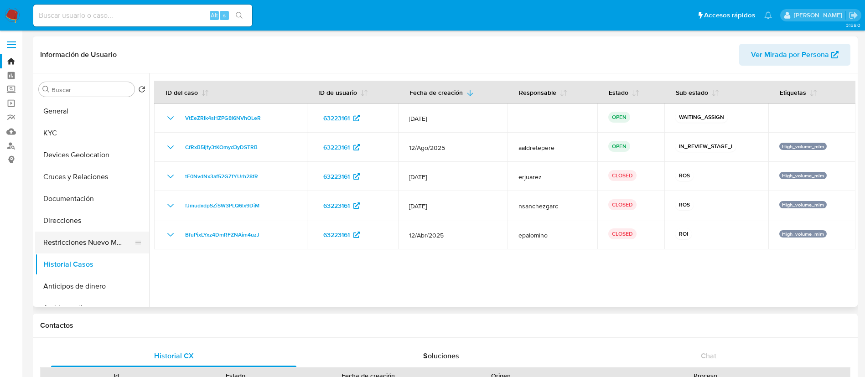
click at [64, 247] on button "Restricciones Nuevo Mundo" at bounding box center [88, 243] width 107 height 22
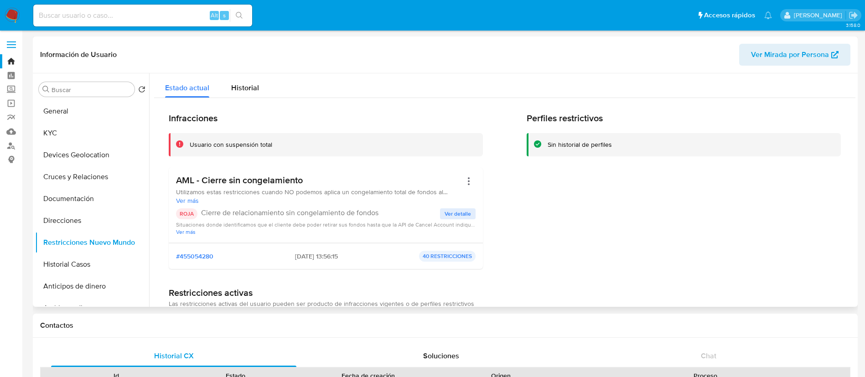
click at [462, 209] on span "Ver detalle" at bounding box center [458, 213] width 26 height 9
